Goal: Task Accomplishment & Management: Use online tool/utility

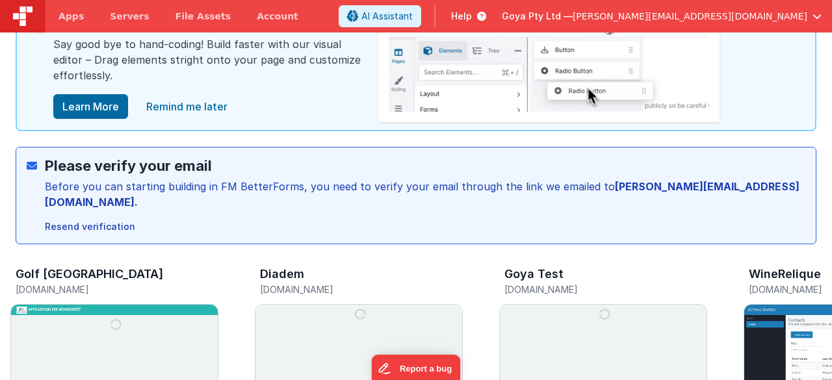
scroll to position [130, 0]
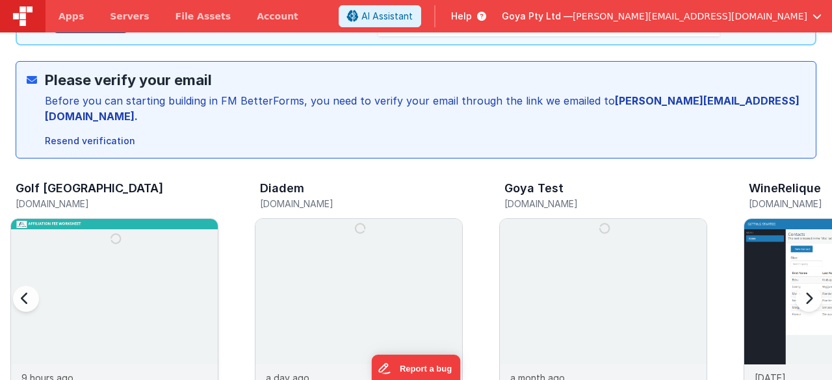
click at [111, 255] on img at bounding box center [114, 322] width 207 height 207
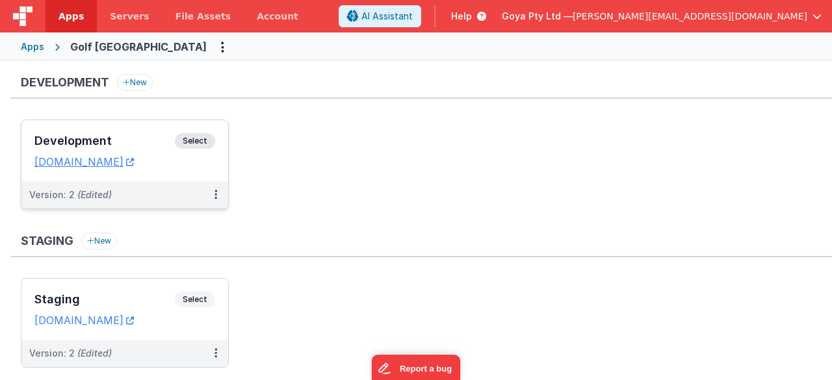
click at [153, 194] on div "Version: 2 (Edited)" at bounding box center [116, 194] width 174 height 13
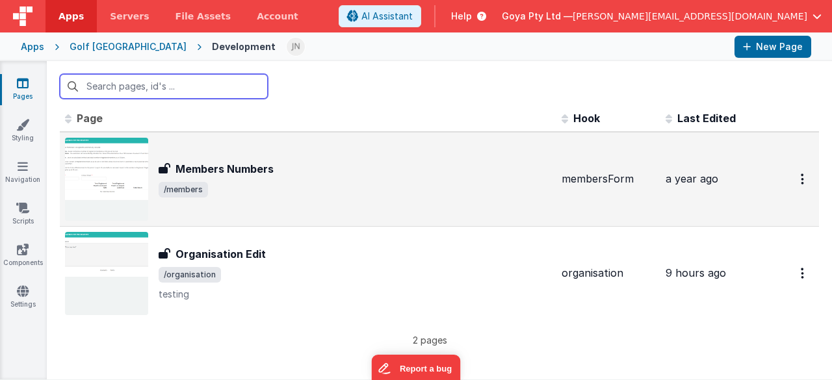
scroll to position [9, 0]
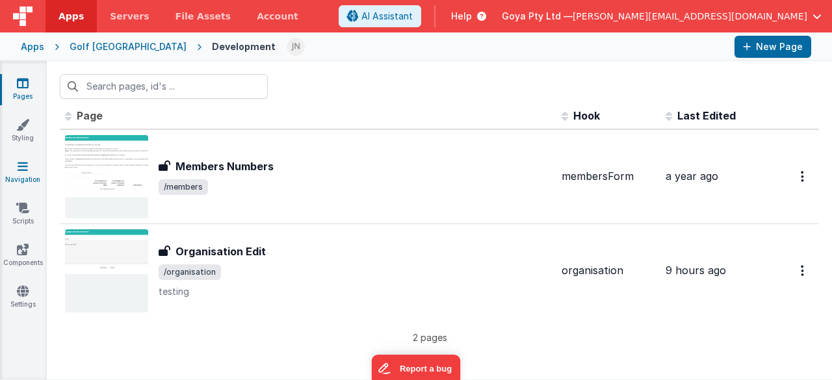
click at [20, 173] on link "Navigation" at bounding box center [22, 173] width 47 height 26
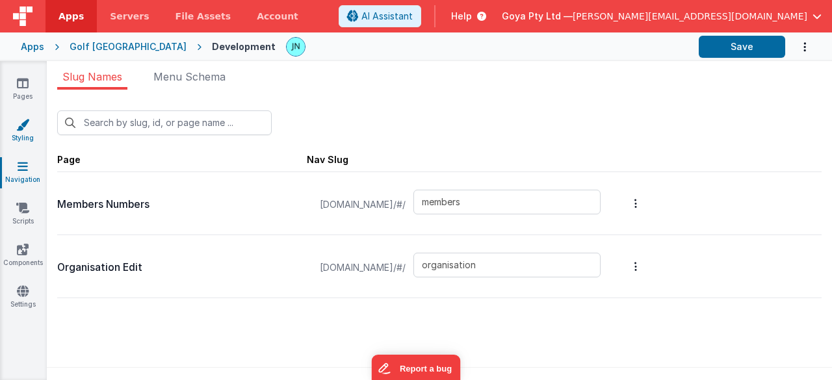
click at [27, 133] on link "Styling" at bounding box center [22, 131] width 47 height 26
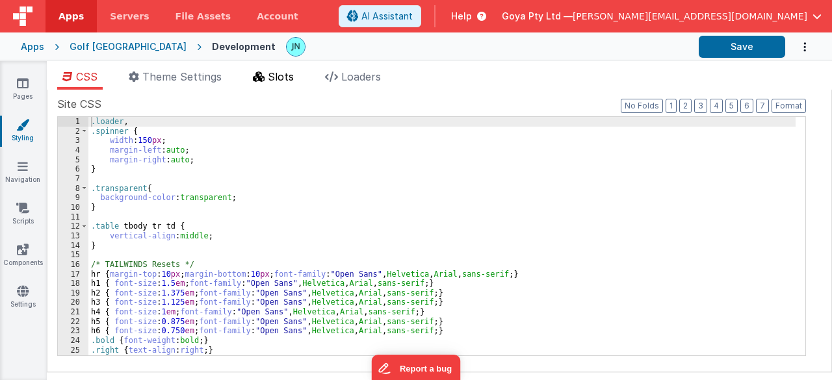
click at [276, 73] on span "Slots" at bounding box center [281, 76] width 26 height 13
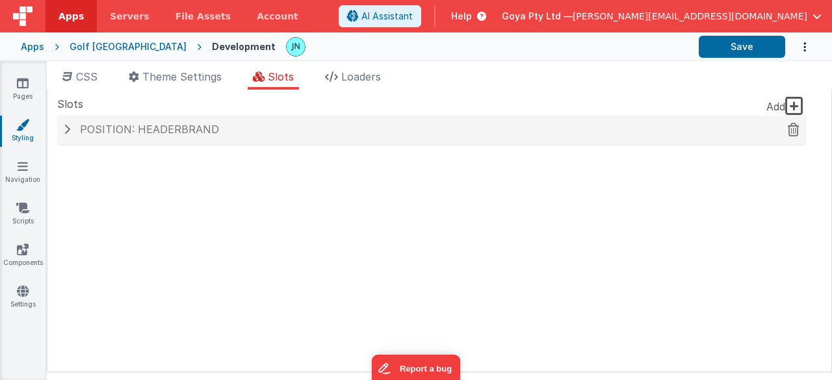
click at [129, 131] on span "Position: headerBrand" at bounding box center [149, 129] width 139 height 13
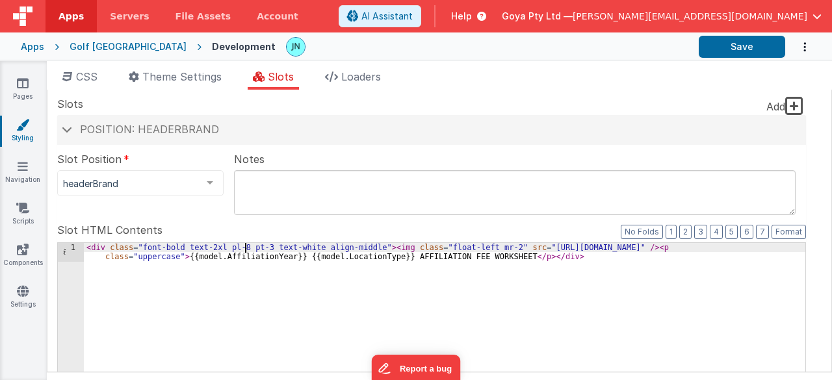
click at [75, 47] on div "Golf [GEOGRAPHIC_DATA]" at bounding box center [128, 46] width 117 height 13
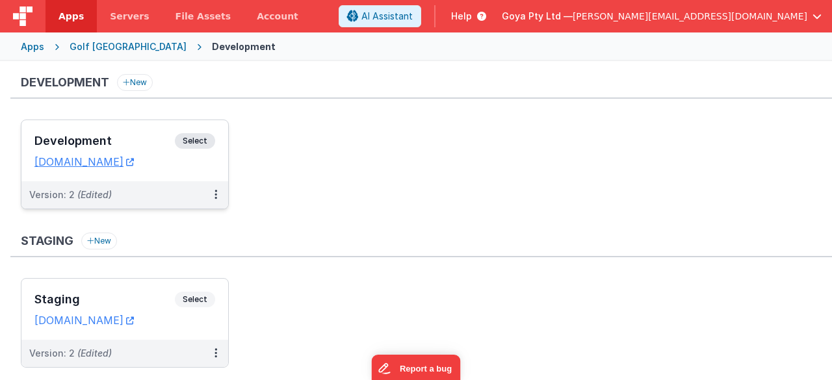
click at [169, 196] on div "Version: 2 (Edited)" at bounding box center [116, 194] width 174 height 13
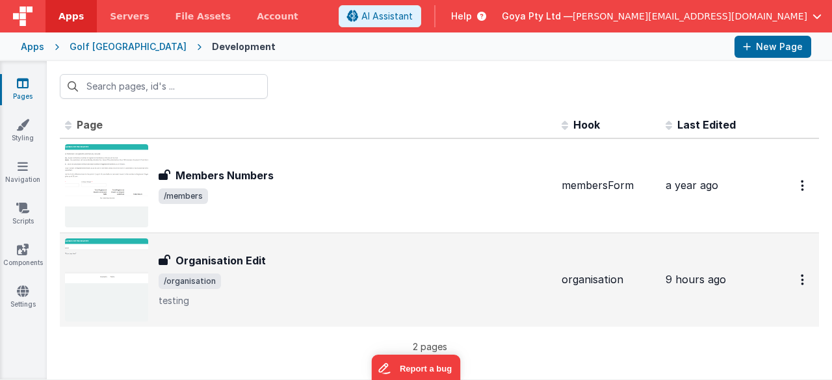
click at [359, 253] on div "Organisation Edit" at bounding box center [355, 261] width 392 height 16
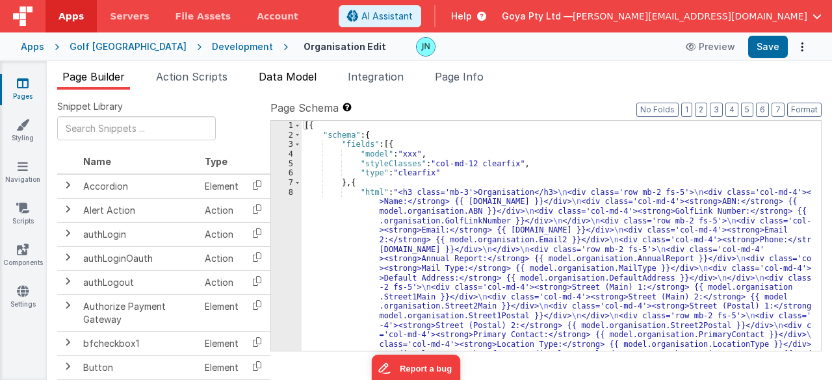
click at [296, 70] on span "Data Model" at bounding box center [288, 76] width 58 height 13
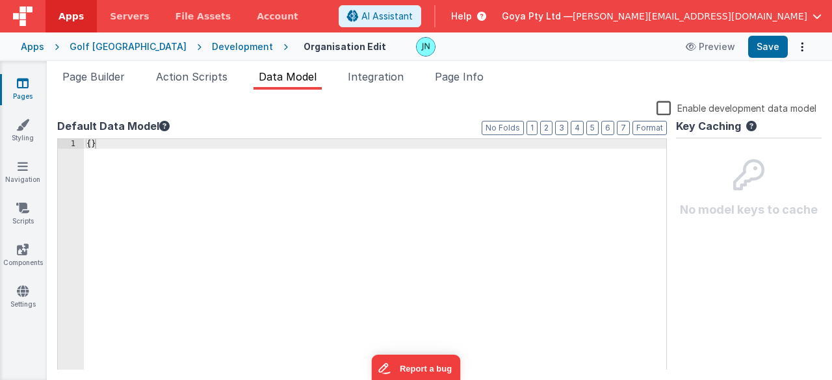
click at [88, 147] on div "{ }" at bounding box center [375, 264] width 583 height 250
click at [90, 145] on div "{ }" at bounding box center [375, 264] width 583 height 250
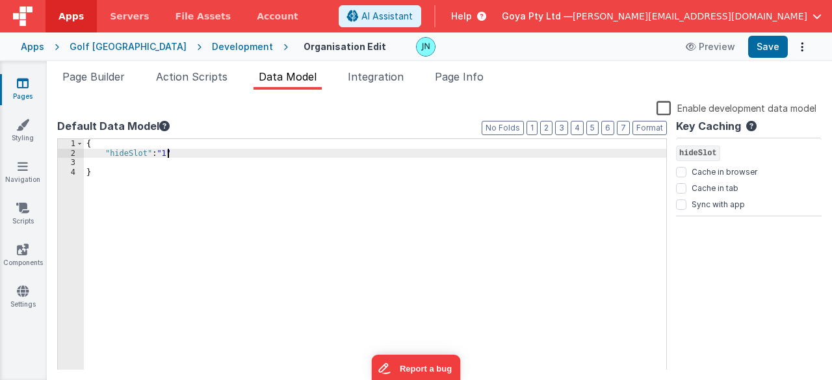
click at [188, 166] on div "{ "hideSlot" : "1" }" at bounding box center [375, 264] width 583 height 250
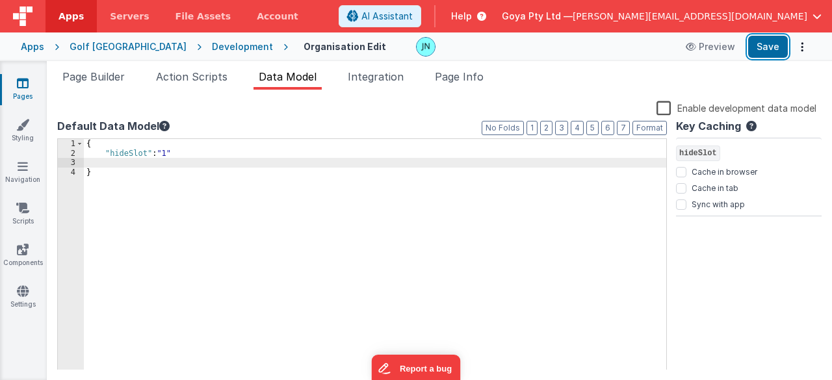
drag, startPoint x: 759, startPoint y: 40, endPoint x: 668, endPoint y: 67, distance: 95.0
click at [759, 40] on button "Save" at bounding box center [768, 47] width 40 height 22
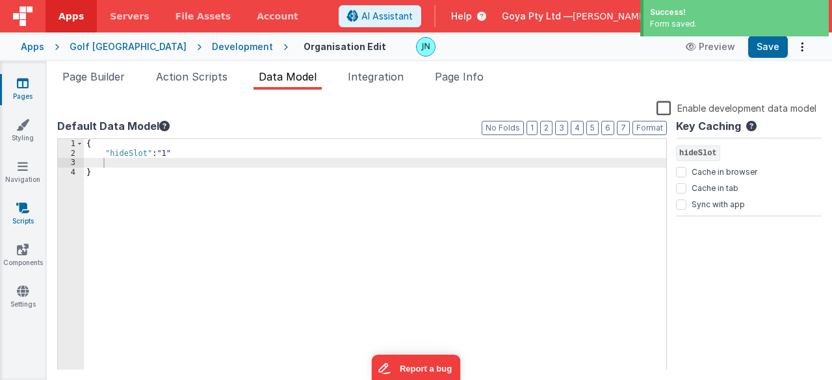
click at [26, 210] on icon at bounding box center [22, 207] width 13 height 13
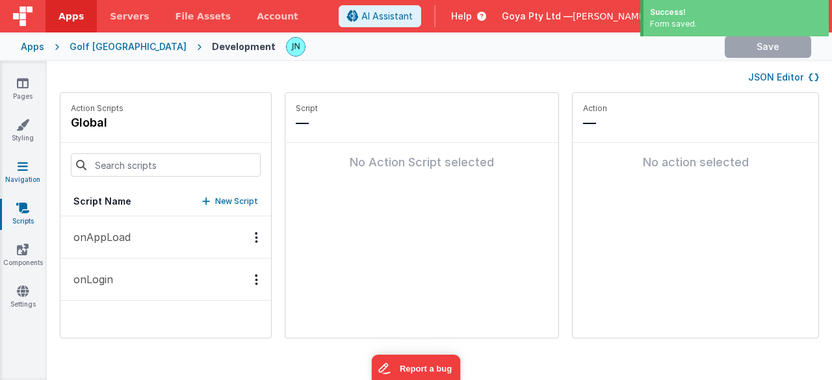
click at [19, 169] on icon at bounding box center [23, 166] width 10 height 13
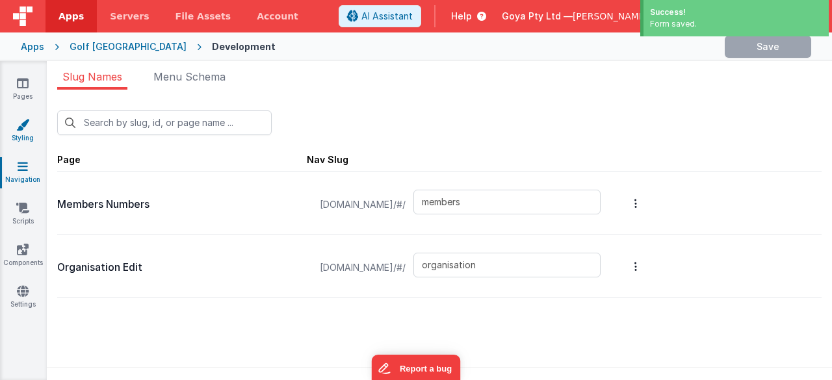
click at [31, 133] on link "Styling" at bounding box center [22, 131] width 47 height 26
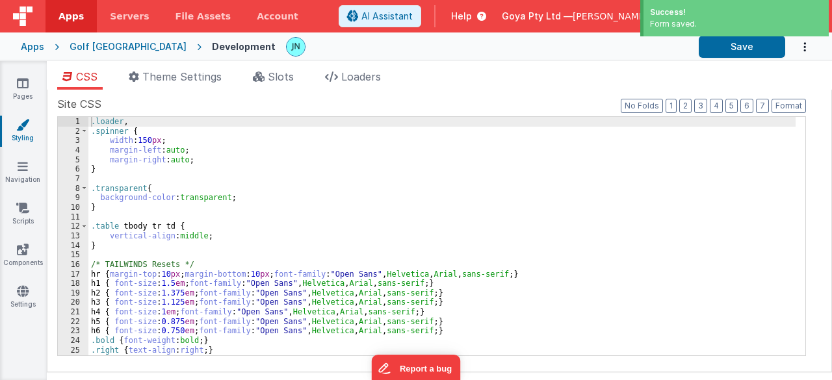
click at [290, 64] on div "CSS Theme Settings Slots Loaders Site CSS Format 7 6 5 4 3 2 1 No Folds 1 2 3 4…" at bounding box center [439, 223] width 785 height 324
click at [285, 72] on span "Slots" at bounding box center [281, 76] width 26 height 13
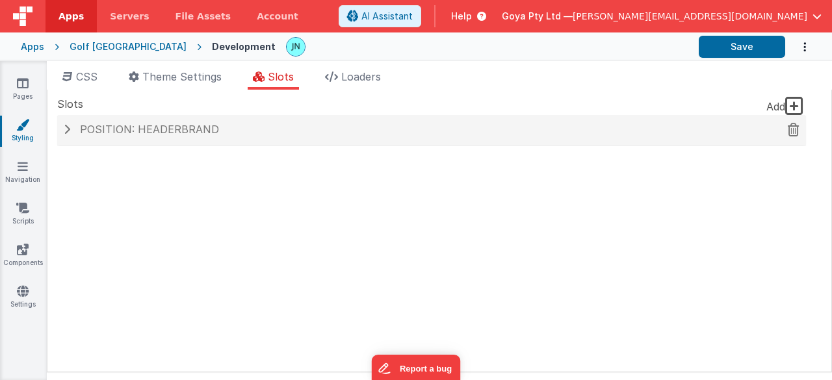
click at [94, 125] on span "Position: headerBrand" at bounding box center [149, 129] width 139 height 13
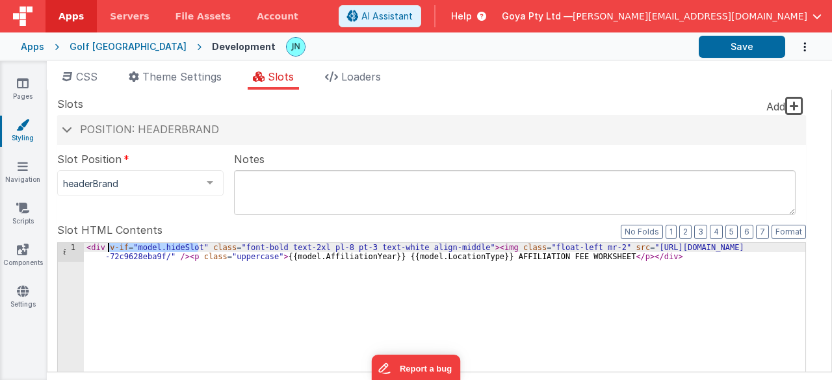
drag, startPoint x: 196, startPoint y: 246, endPoint x: 108, endPoint y: 246, distance: 88.4
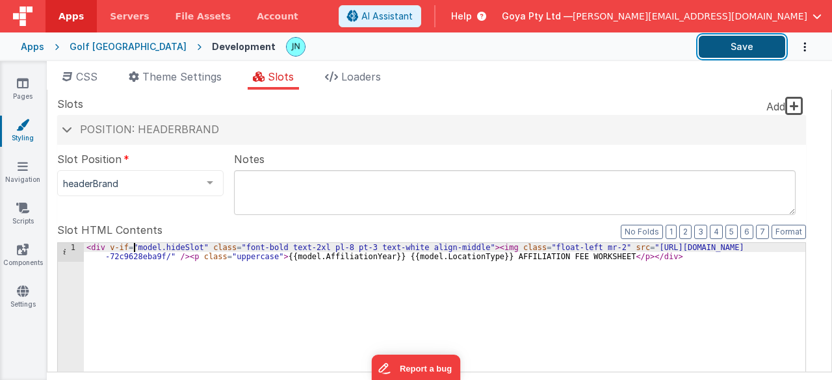
click at [742, 46] on button "Save" at bounding box center [741, 47] width 86 height 22
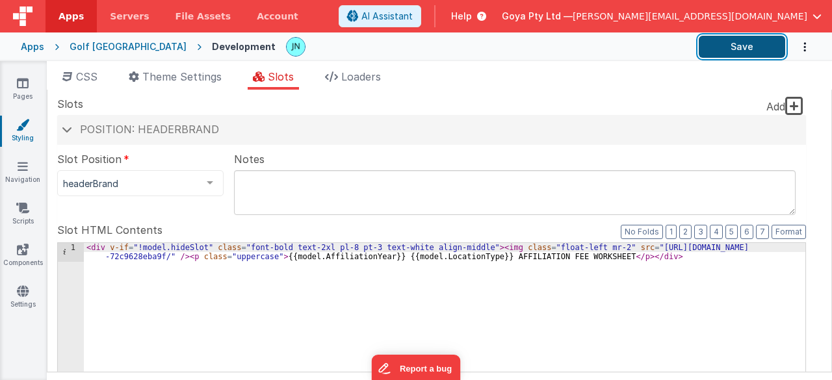
click at [734, 44] on button "Save" at bounding box center [741, 47] width 86 height 22
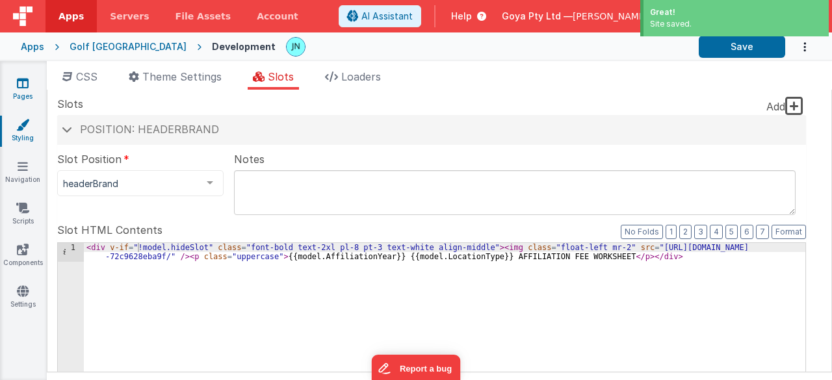
click at [29, 86] on link "Pages" at bounding box center [22, 90] width 47 height 26
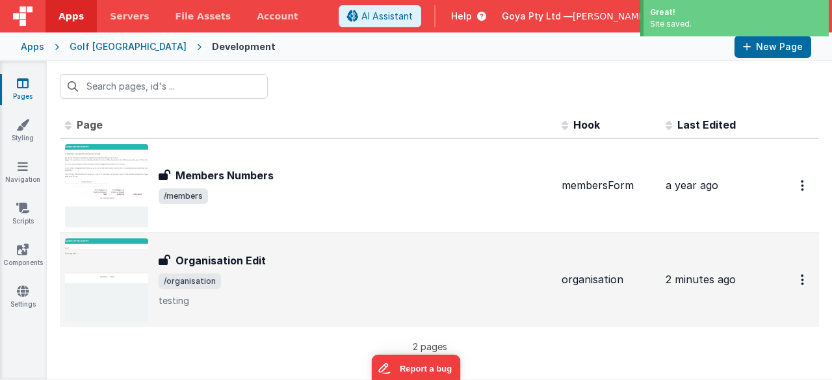
click at [360, 263] on div "Organisation Edit" at bounding box center [355, 261] width 392 height 16
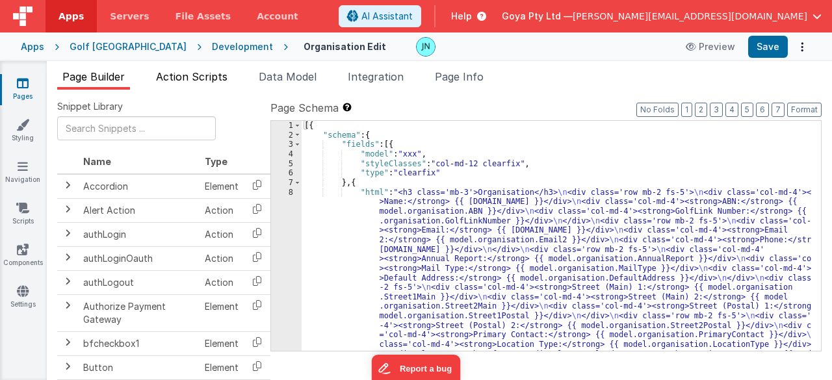
click at [183, 72] on span "Action Scripts" at bounding box center [191, 76] width 71 height 13
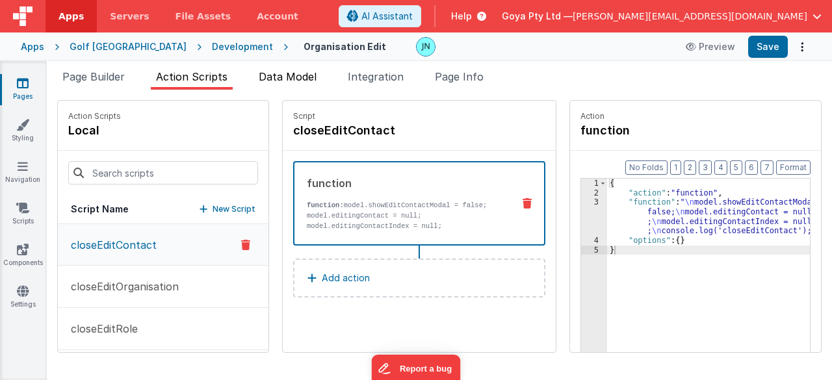
click at [278, 69] on li "Data Model" at bounding box center [287, 79] width 68 height 21
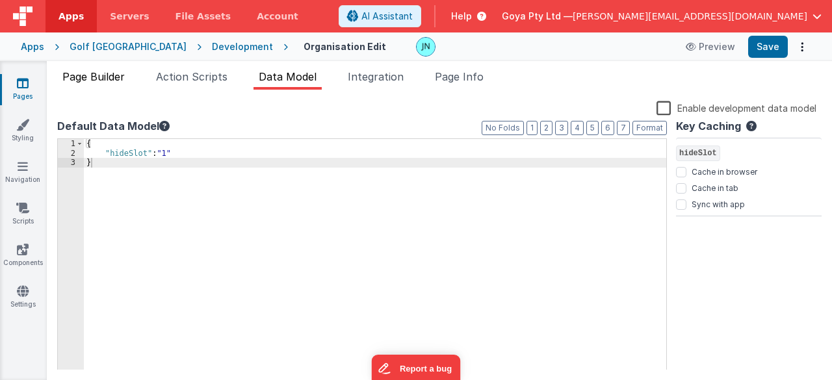
click at [113, 83] on li "Page Builder" at bounding box center [93, 79] width 73 height 21
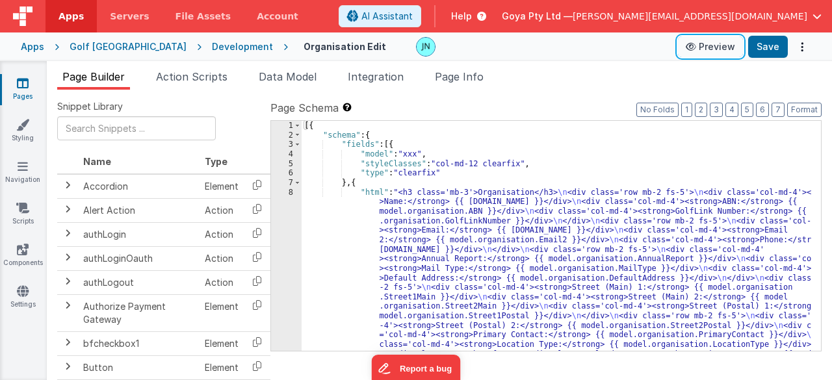
click at [721, 51] on button "Preview" at bounding box center [710, 46] width 65 height 21
